Goal: Task Accomplishment & Management: Manage account settings

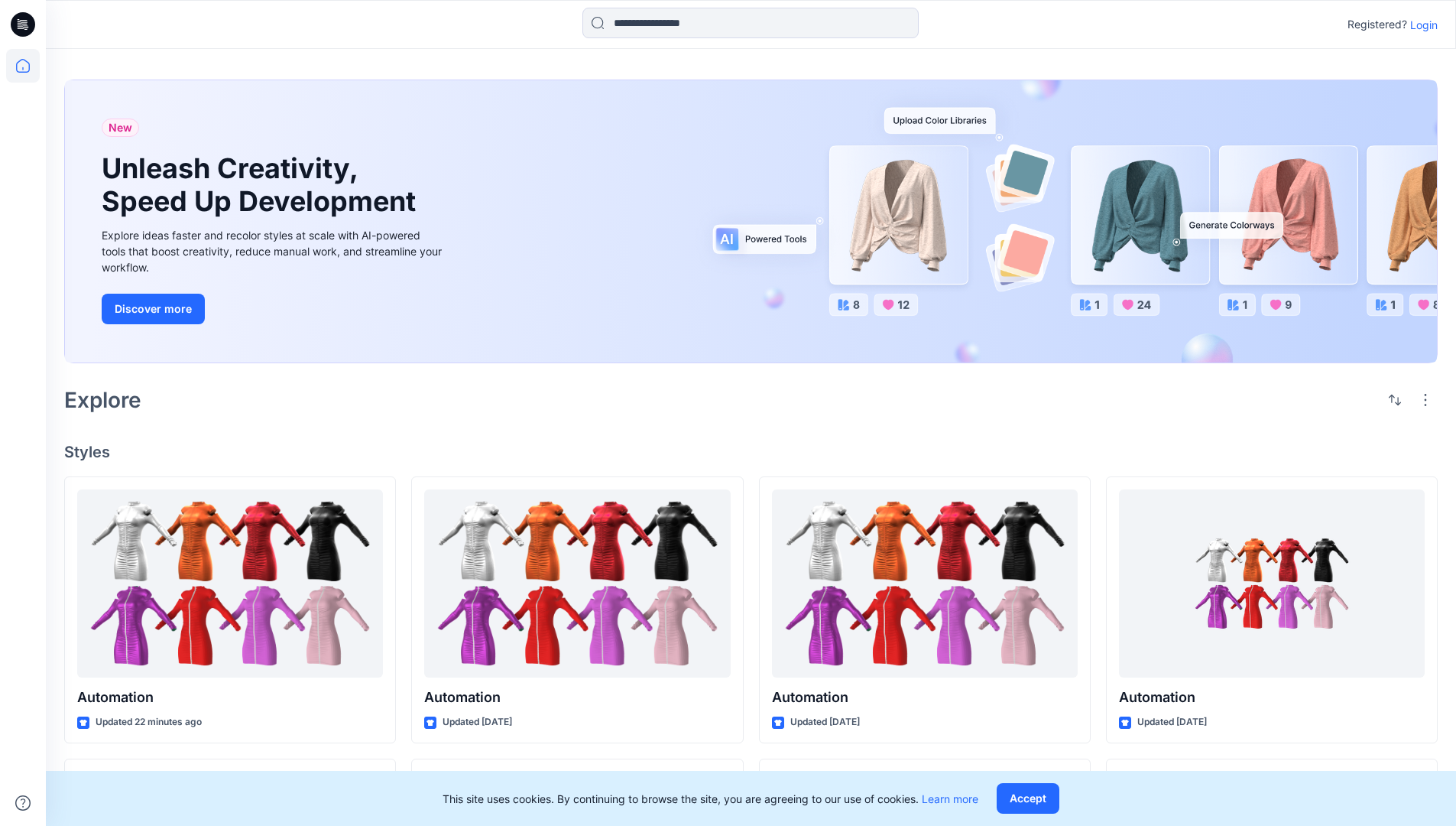
click at [1420, 24] on p "Login" at bounding box center [1424, 24] width 27 height 16
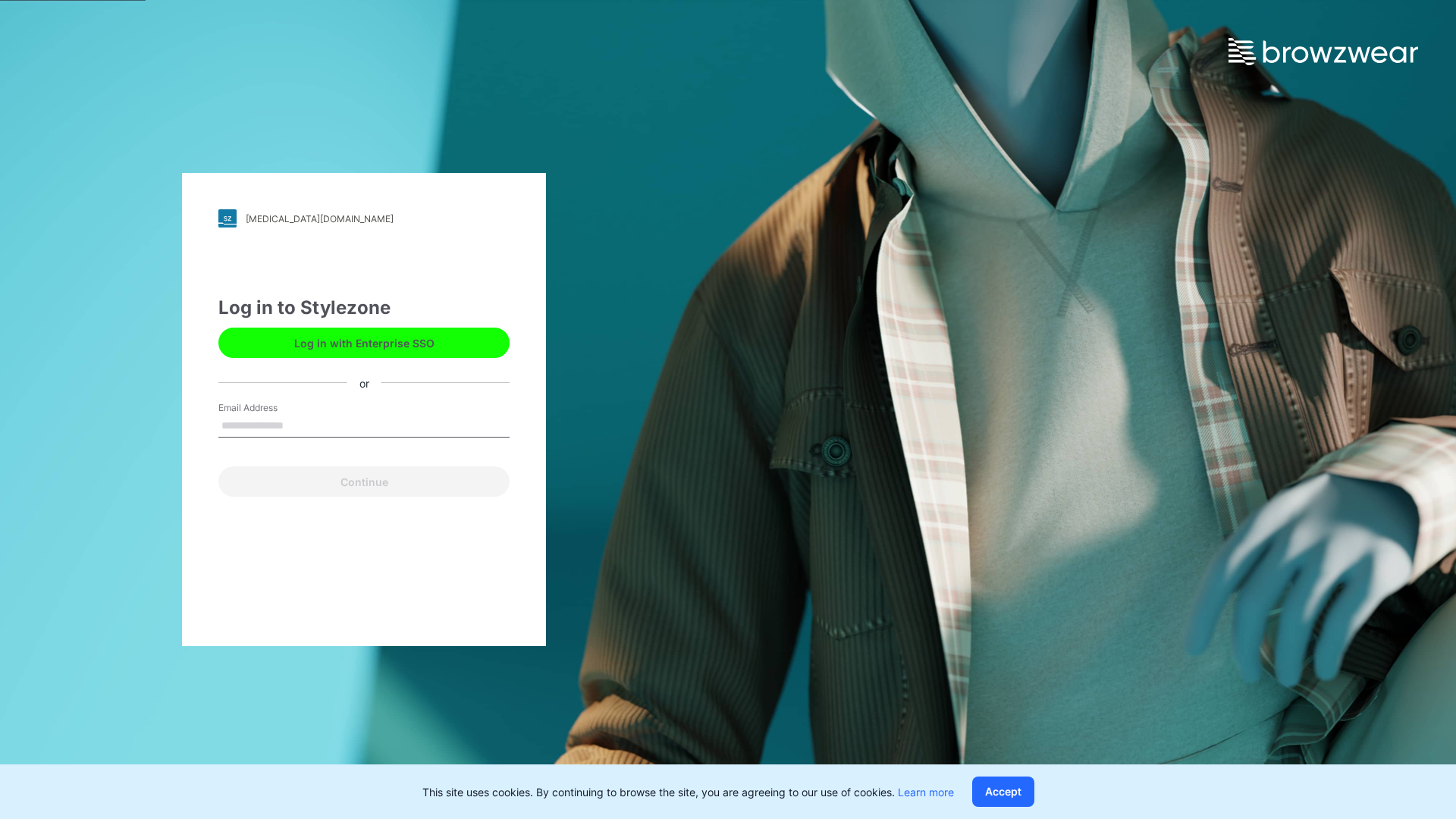
click at [300, 424] on input "Email Address" at bounding box center [363, 426] width 291 height 23
type input "**********"
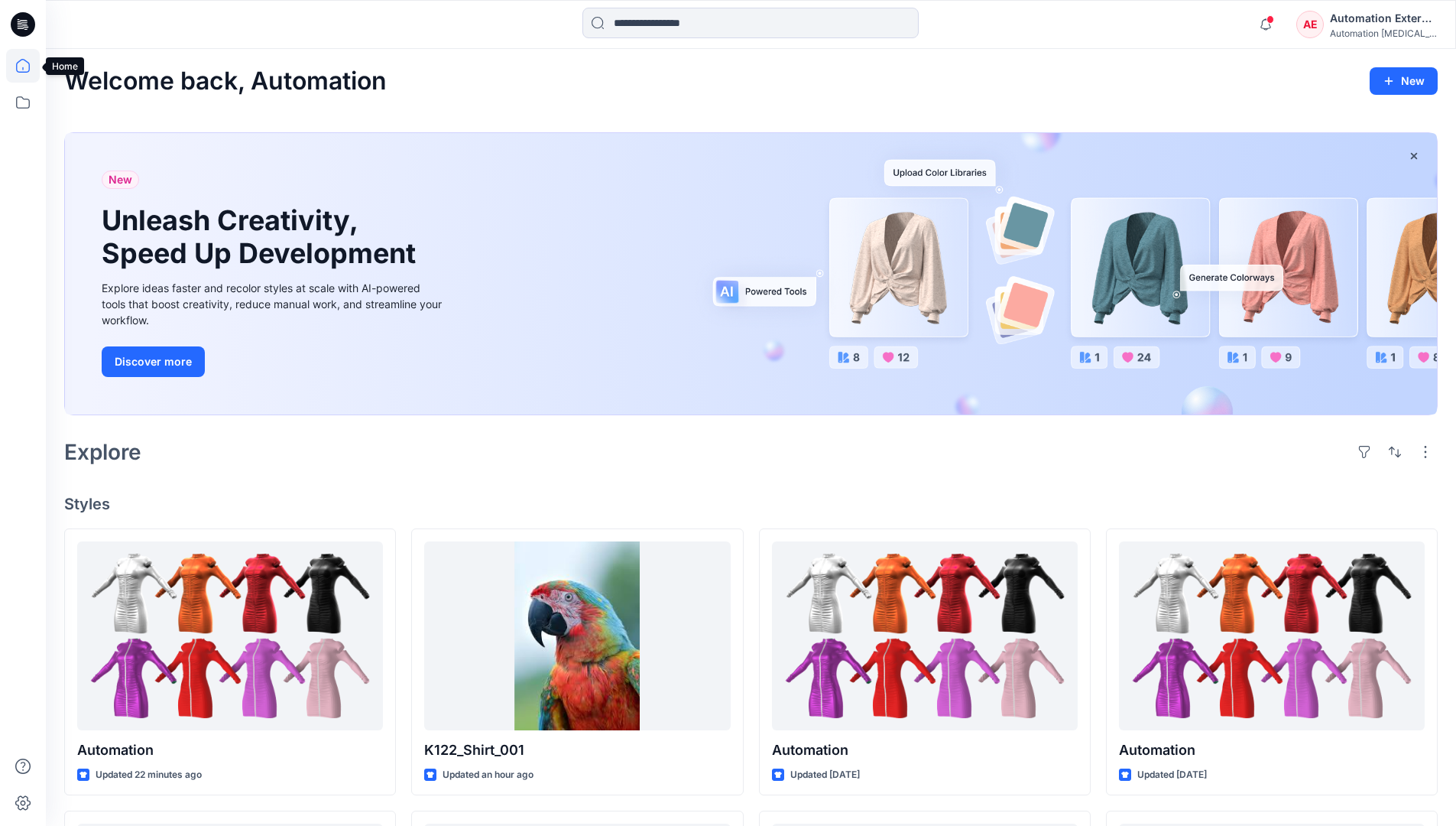
click at [29, 66] on icon at bounding box center [23, 66] width 14 height 14
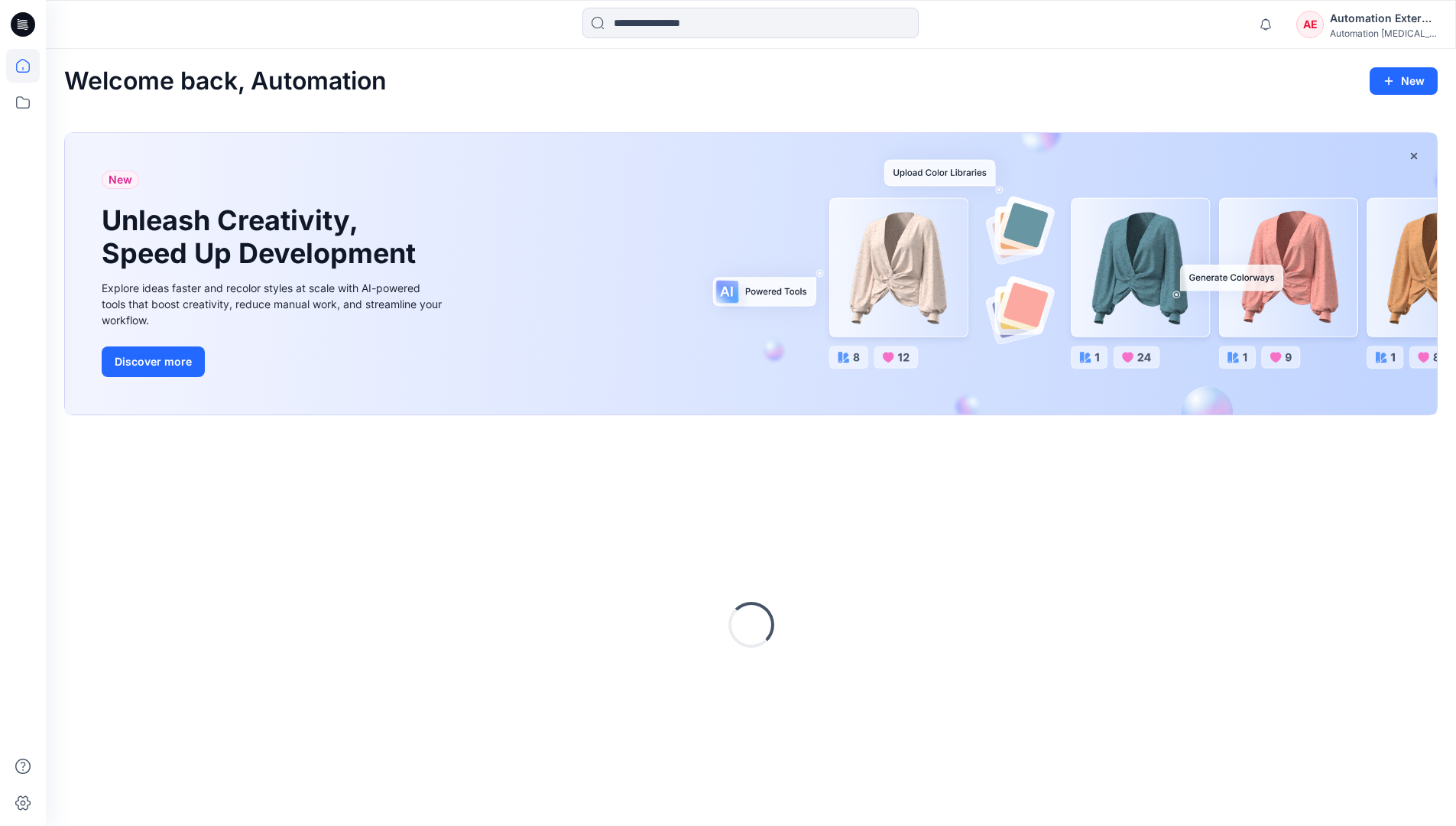
click at [1326, 30] on div "AE Automation External Automation testim..." at bounding box center [1366, 24] width 140 height 31
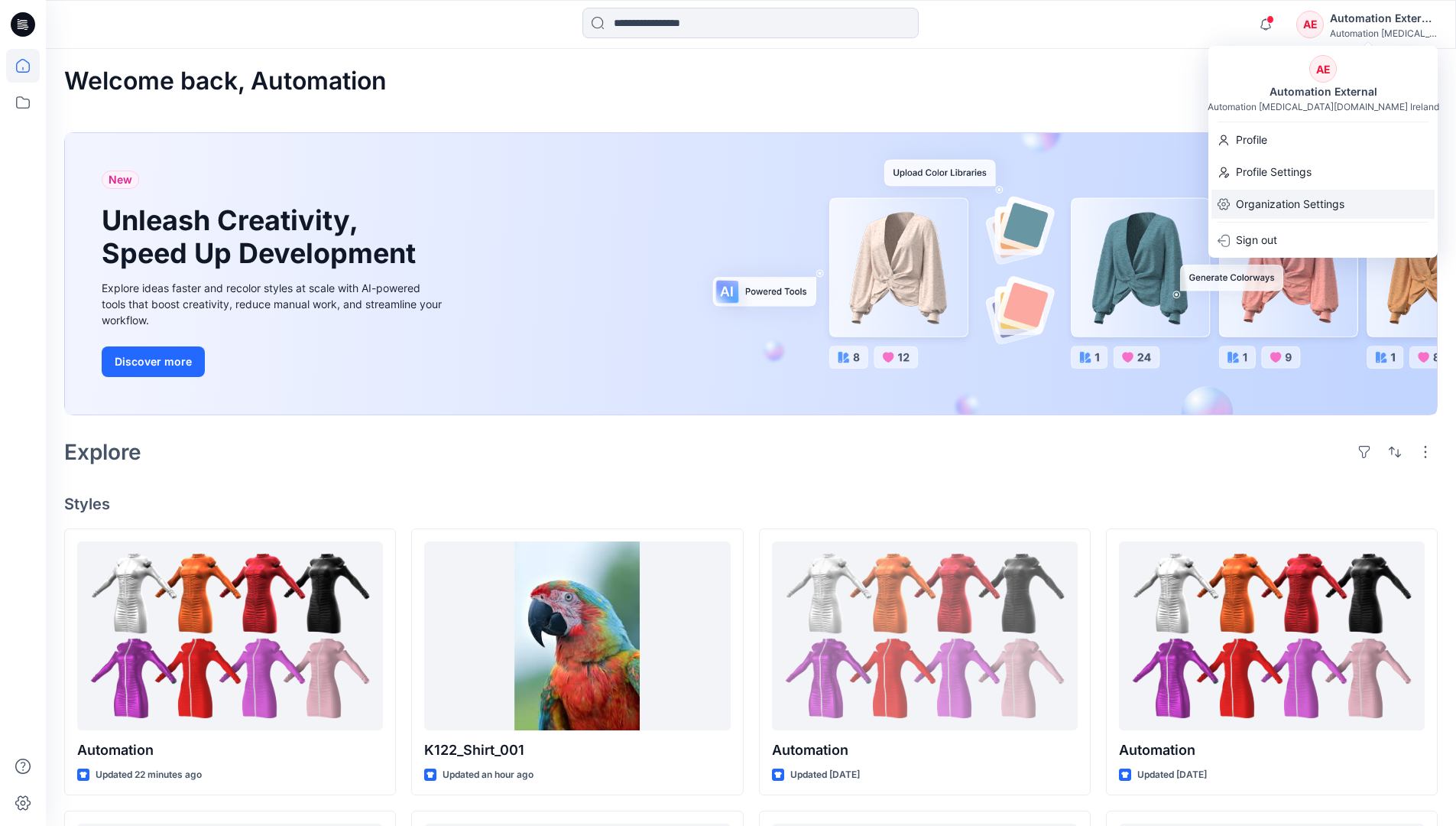
click at [1287, 201] on p "Organization Settings" at bounding box center [1290, 204] width 108 height 29
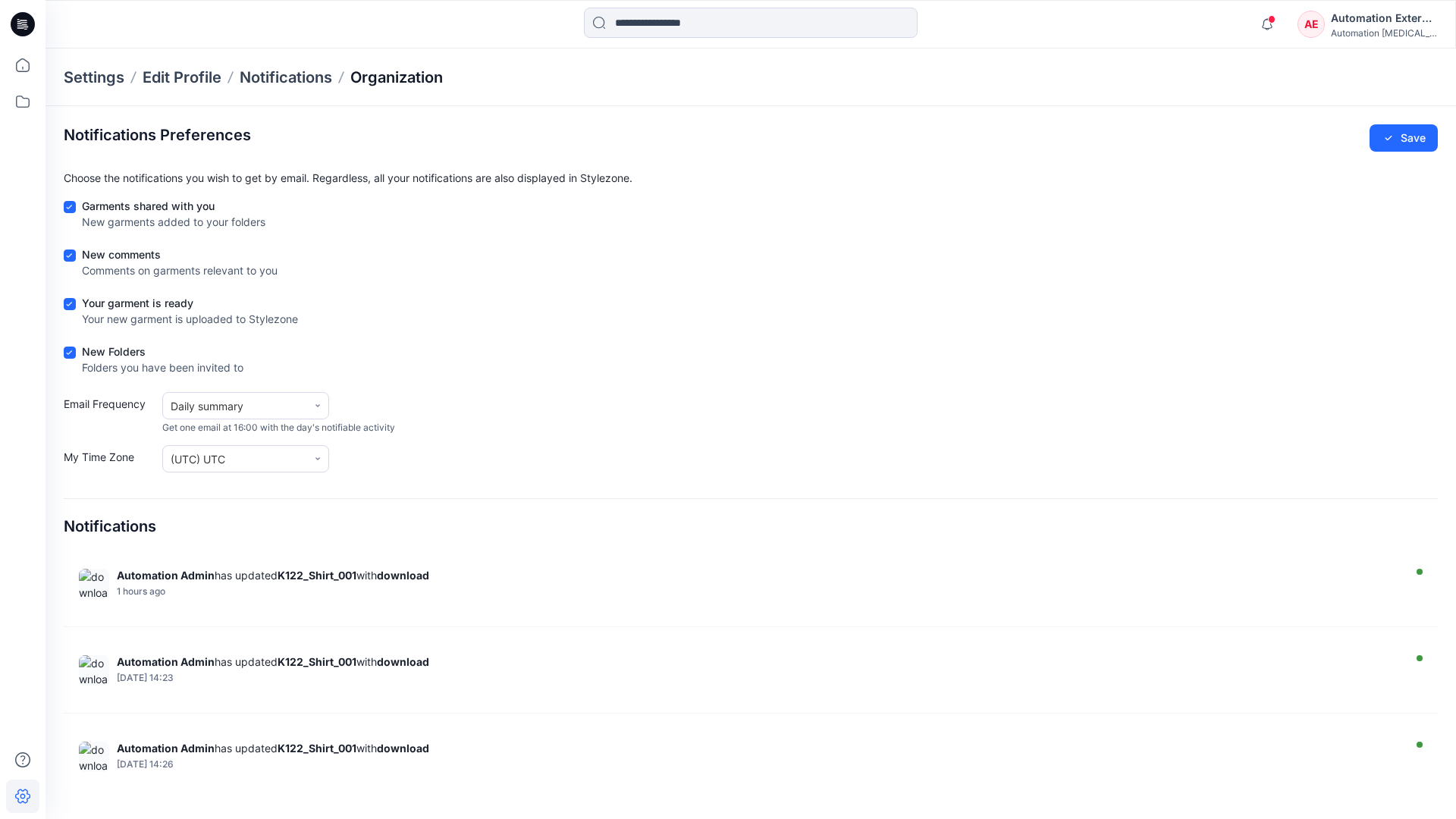
click at [399, 74] on p "Organization" at bounding box center [397, 77] width 92 height 21
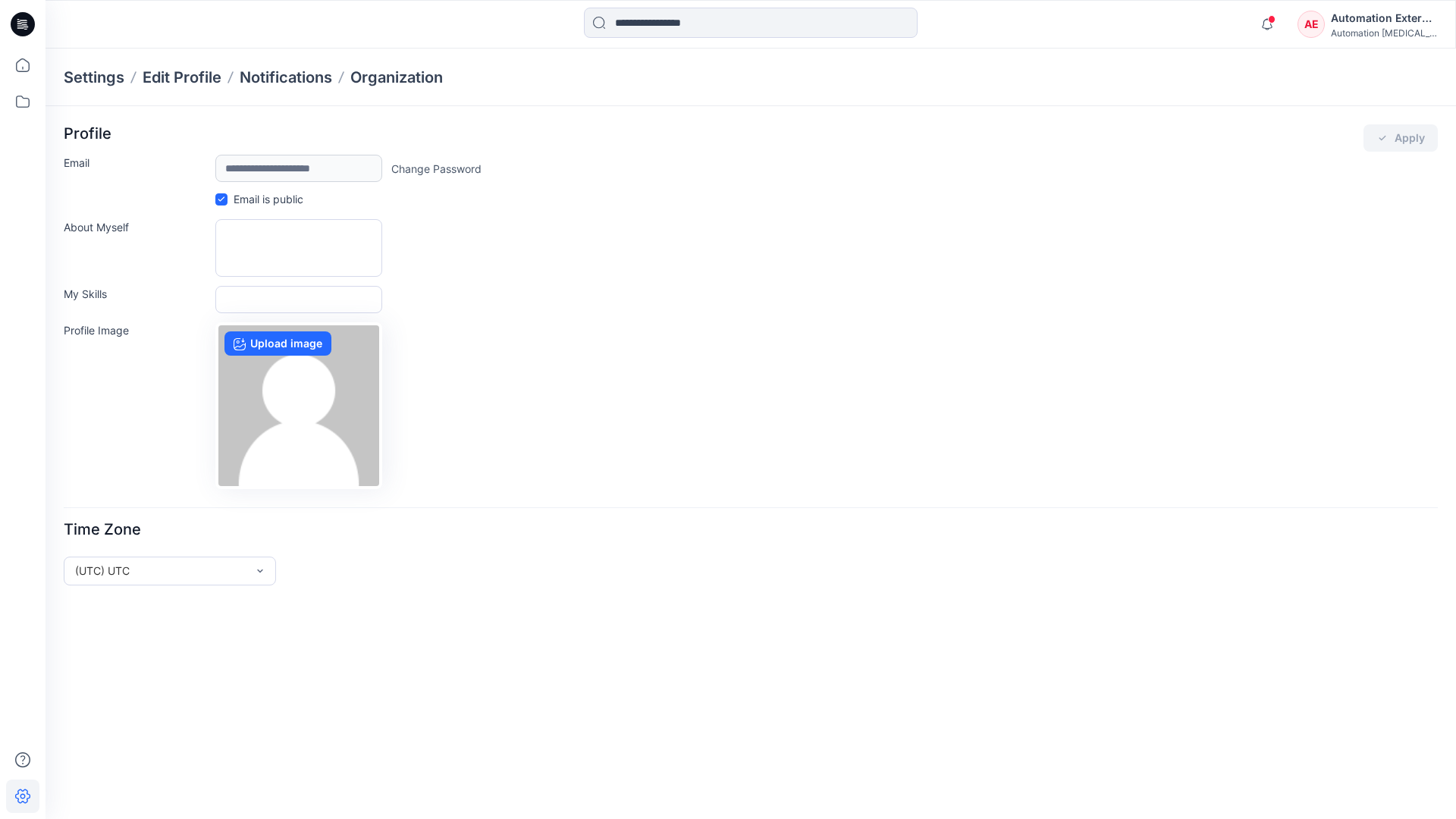
click at [1385, 23] on div "Automation External" at bounding box center [1384, 17] width 107 height 18
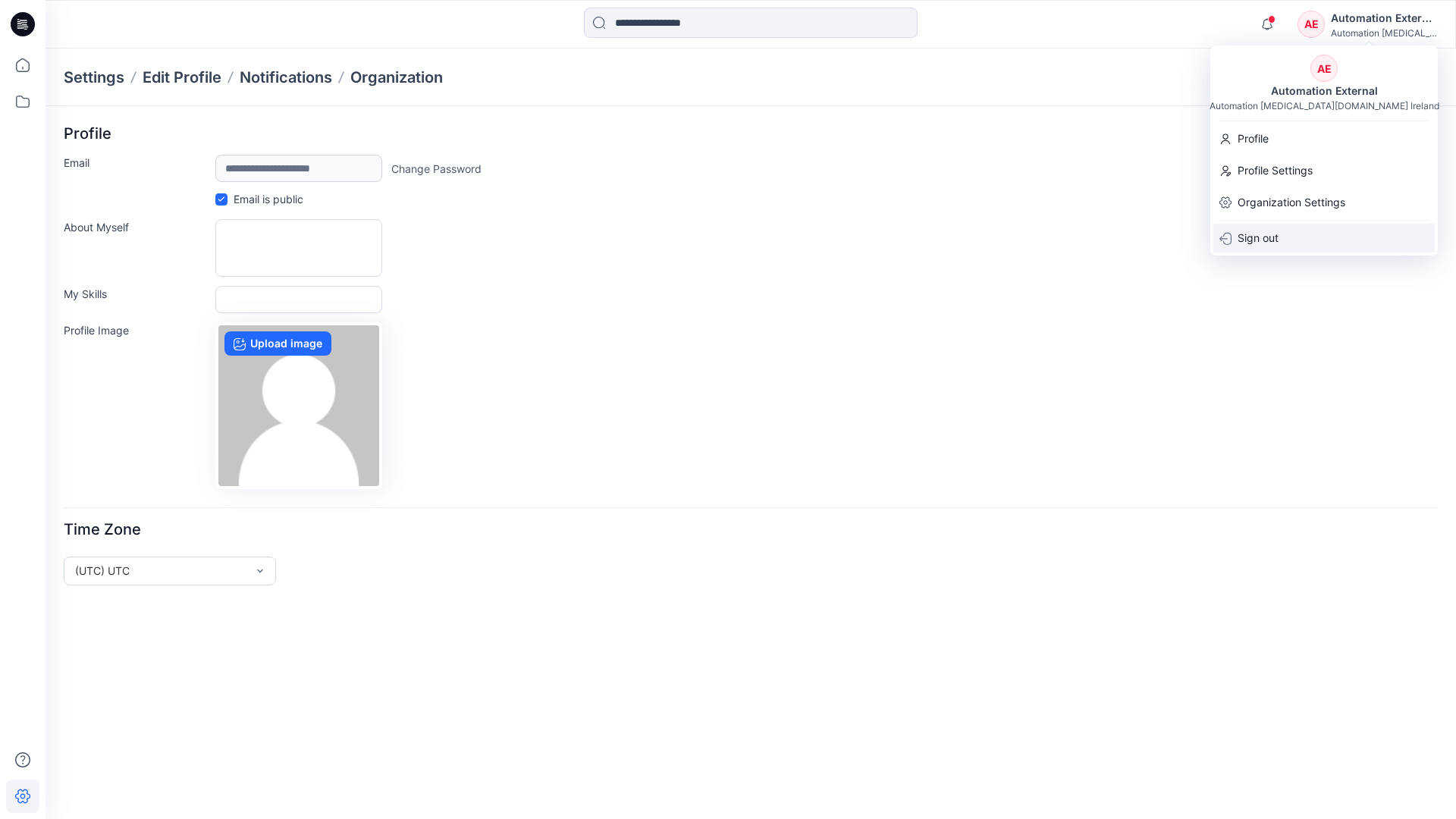
click at [1287, 236] on div "Sign out" at bounding box center [1323, 238] width 222 height 29
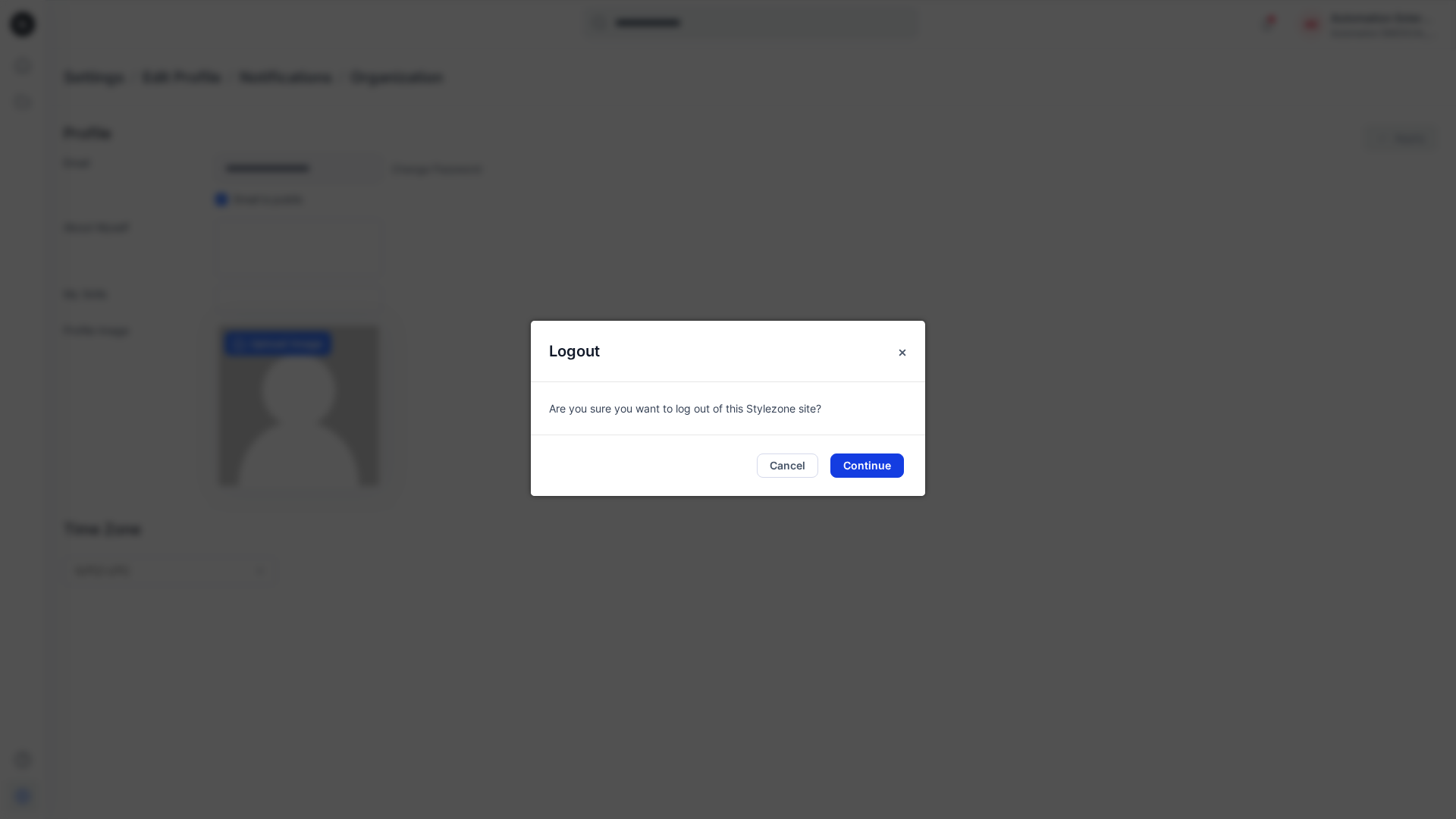
click at [877, 459] on button "Continue" at bounding box center [867, 465] width 74 height 24
